Goal: Task Accomplishment & Management: Manage account settings

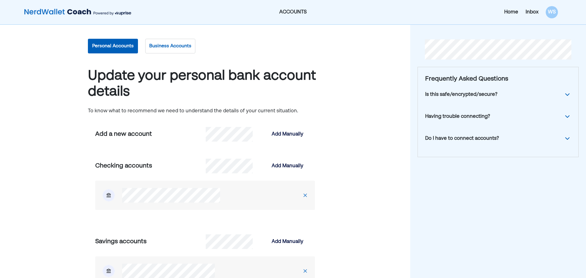
click at [537, 13] on div "Inbox" at bounding box center [532, 12] width 13 height 7
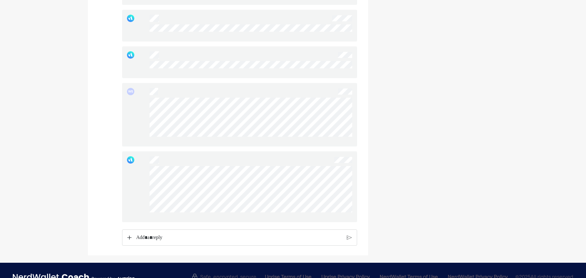
scroll to position [734, 0]
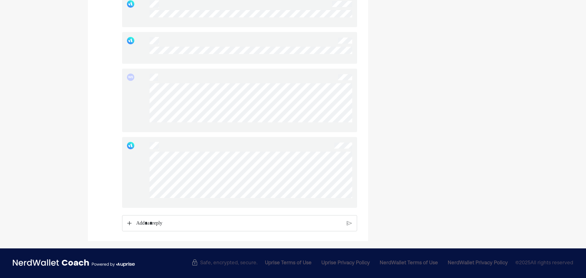
click at [129, 225] on img at bounding box center [129, 223] width 4 height 4
click at [157, 227] on p "Rich Text Editor. Editing area: main" at bounding box center [239, 224] width 206 height 8
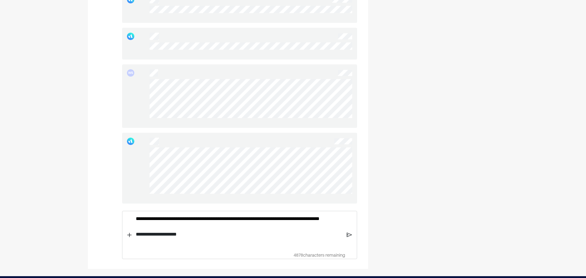
click at [349, 238] on img at bounding box center [349, 234] width 5 height 5
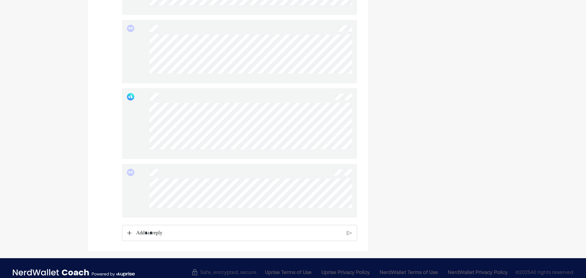
scroll to position [793, 0]
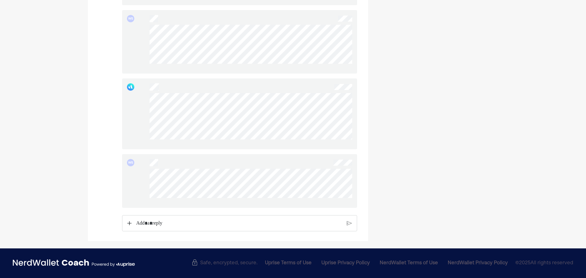
click at [126, 222] on div at bounding box center [239, 223] width 235 height 16
click at [128, 223] on img at bounding box center [129, 223] width 4 height 4
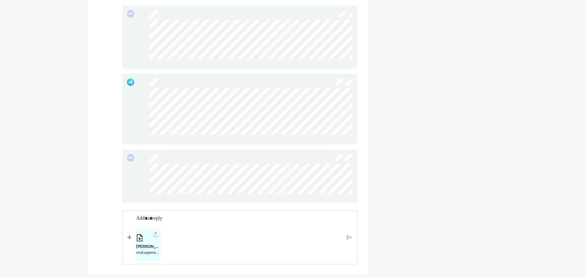
click at [142, 223] on p "Rich Text Editor. Editing area: main" at bounding box center [239, 219] width 206 height 8
click at [347, 245] on img at bounding box center [349, 241] width 5 height 5
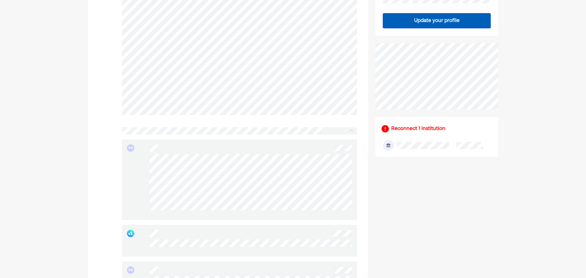
scroll to position [214, 0]
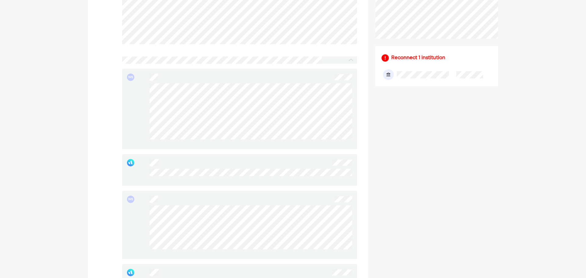
click at [398, 58] on div "Reconnect 1 institution" at bounding box center [418, 57] width 54 height 7
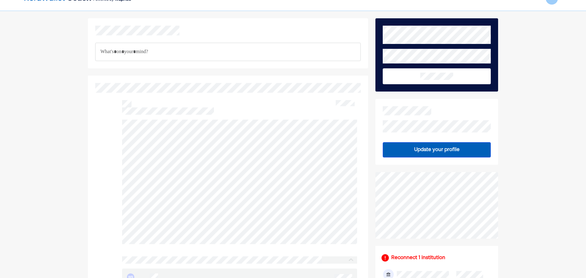
scroll to position [0, 0]
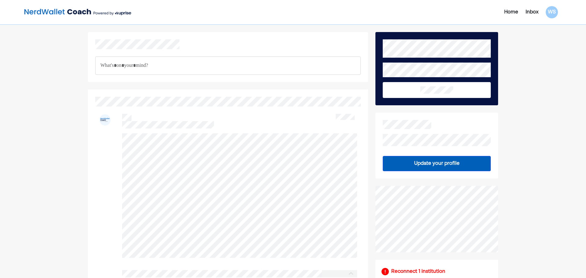
click at [534, 12] on div "Inbox" at bounding box center [532, 12] width 13 height 7
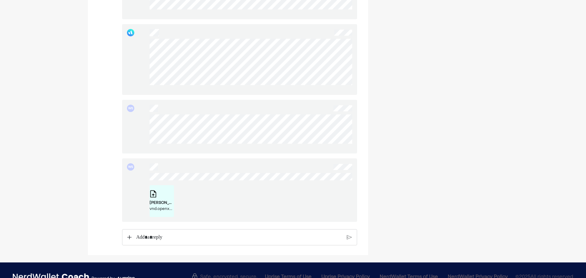
scroll to position [855, 0]
